Goal: Find specific page/section: Find specific page/section

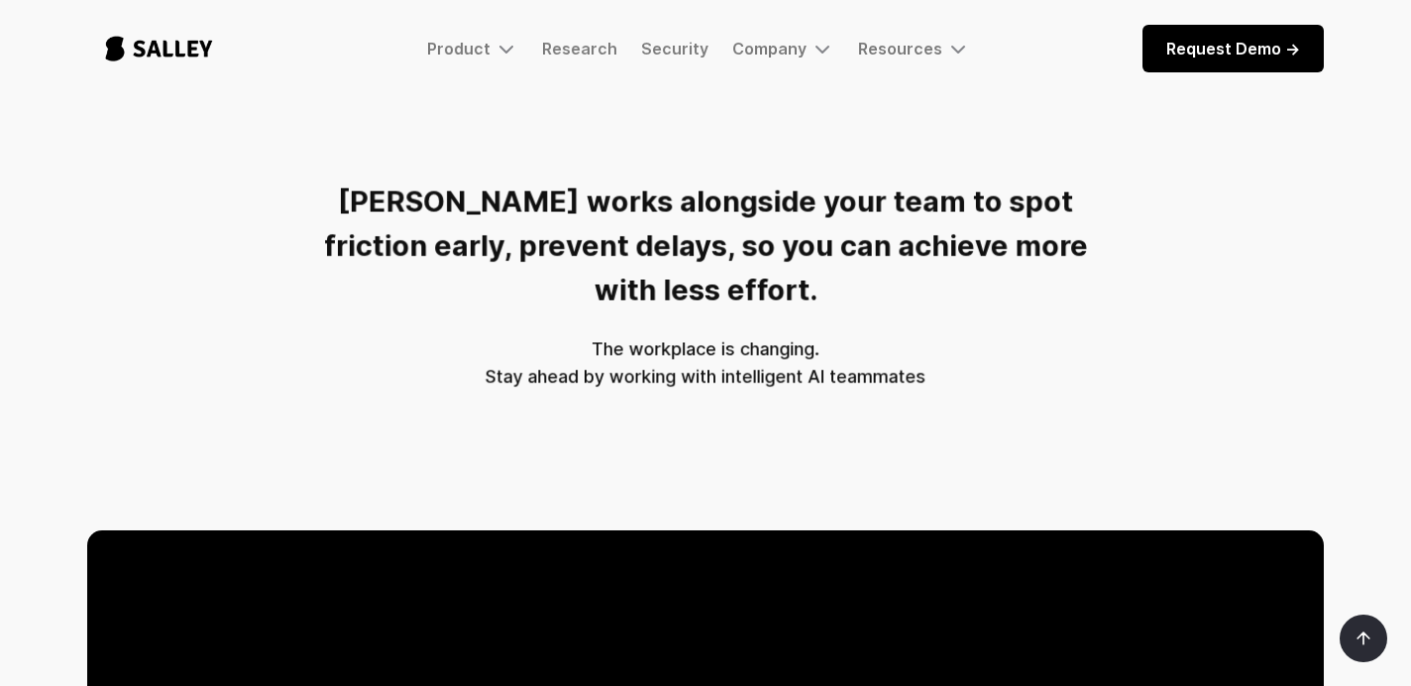
scroll to position [552, 0]
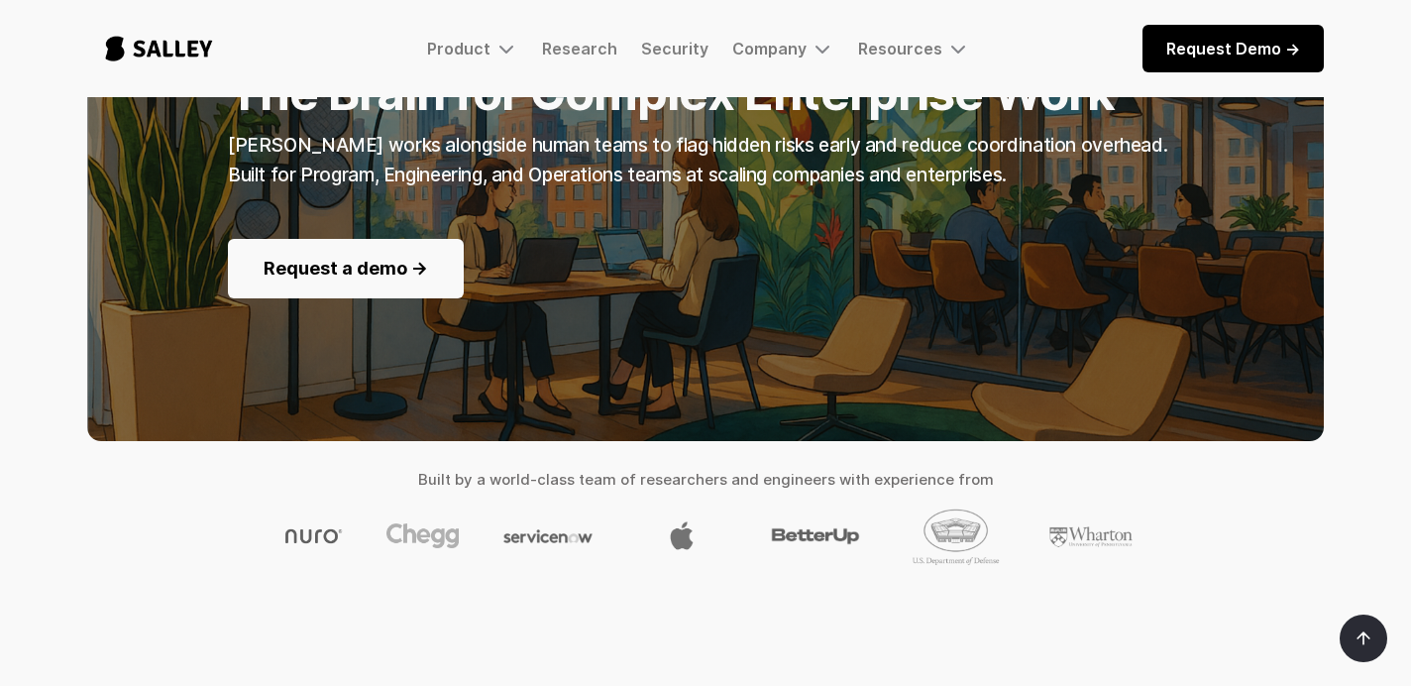
scroll to position [17, 0]
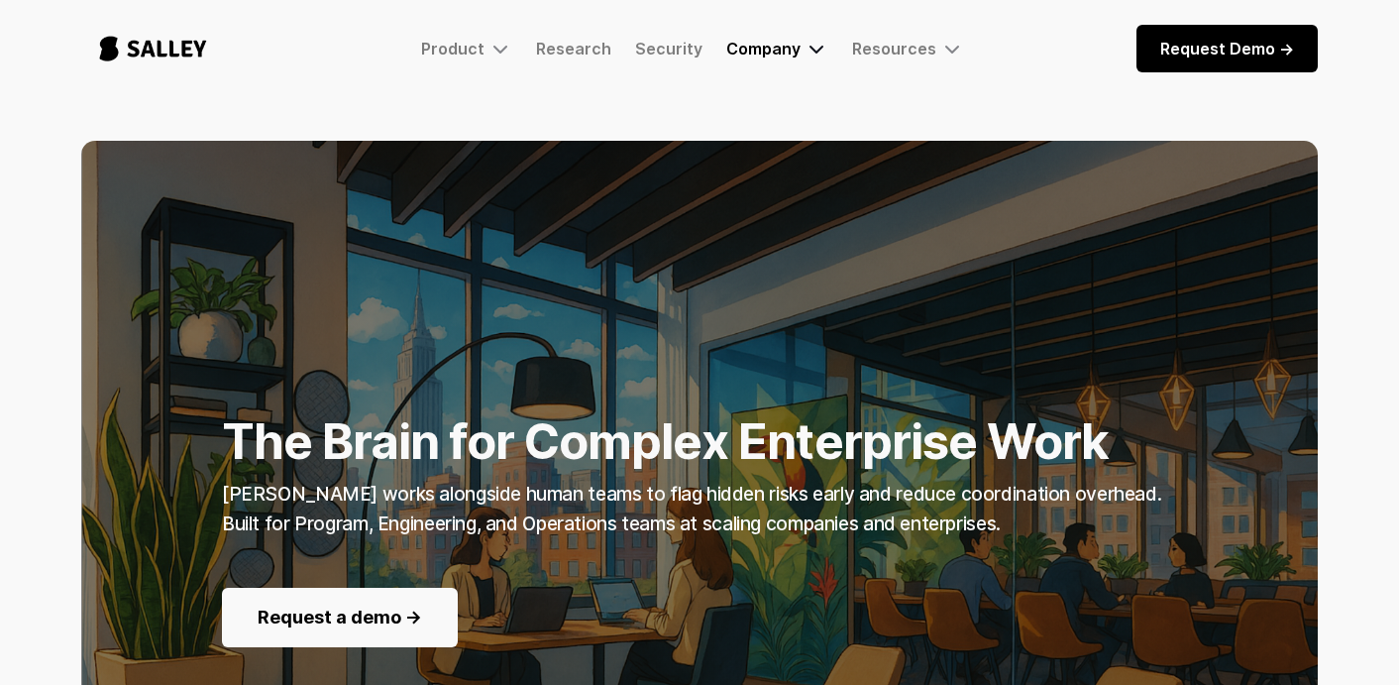
click at [765, 58] on div "Company" at bounding box center [777, 49] width 102 height 24
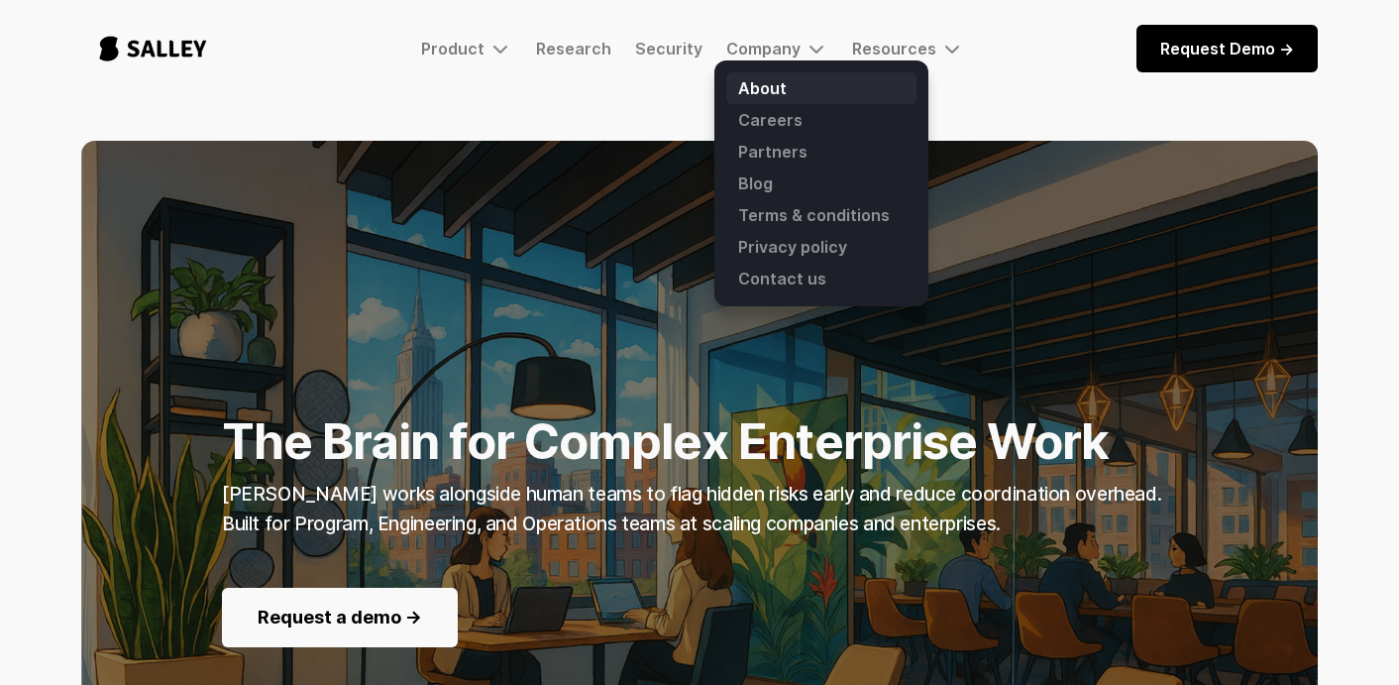
click at [763, 82] on link "About" at bounding box center [821, 88] width 190 height 32
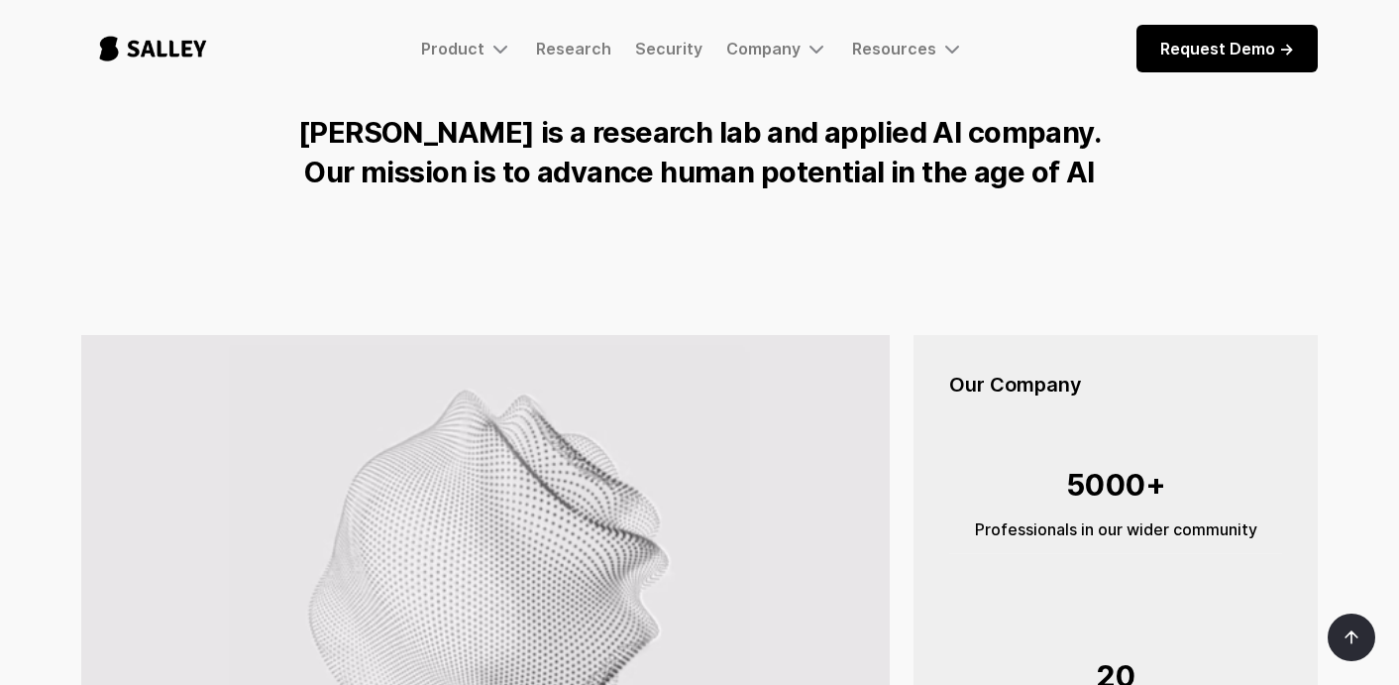
scroll to position [424, 0]
